Goal: Task Accomplishment & Management: Complete application form

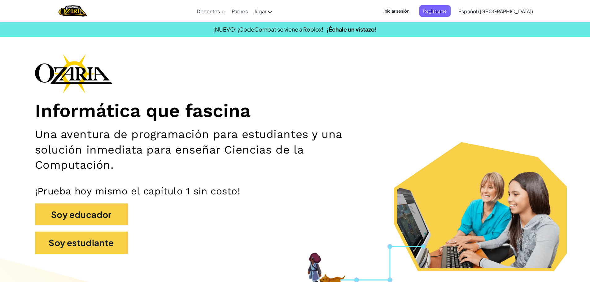
click at [410, 13] on span "Iniciar sesión" at bounding box center [395, 10] width 33 height 11
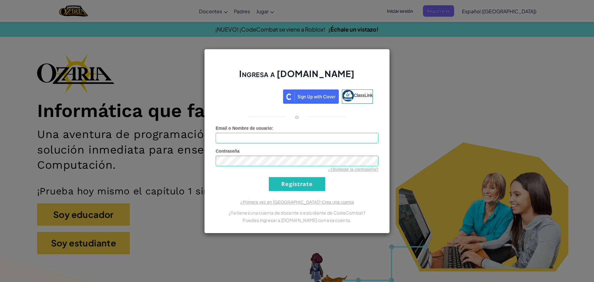
click at [355, 144] on form "Email o Nombre de usuario : Contraseña ¿Olvidaste la contraseña? Regístrate" at bounding box center [297, 158] width 163 height 66
click at [358, 137] on input "Email o Nombre de usuario :" at bounding box center [297, 138] width 163 height 11
click at [296, 133] on input "Email o Nombre de usuario :" at bounding box center [297, 138] width 163 height 11
type input "[EMAIL_ADDRESS][DOMAIN_NAME]"
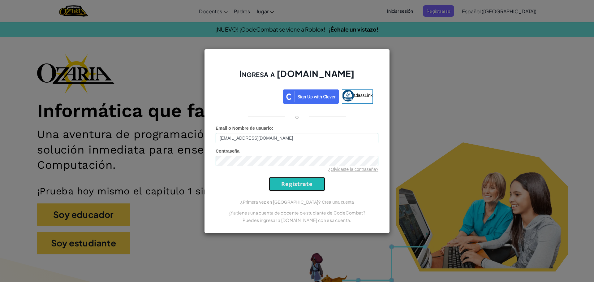
click at [295, 178] on input "Regístrate" at bounding box center [297, 184] width 56 height 14
